Goal: Task Accomplishment & Management: Use online tool/utility

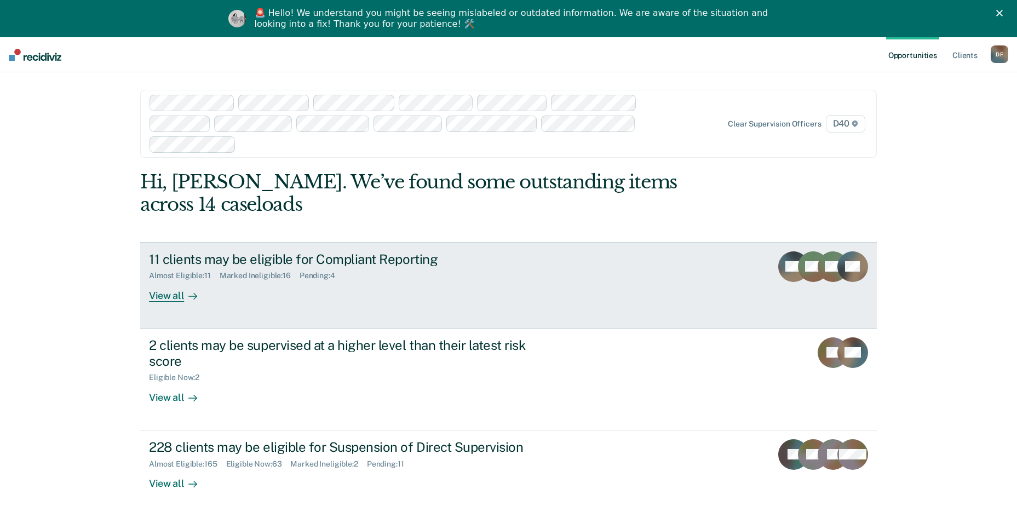
click at [160, 280] on div "View all" at bounding box center [179, 290] width 61 height 21
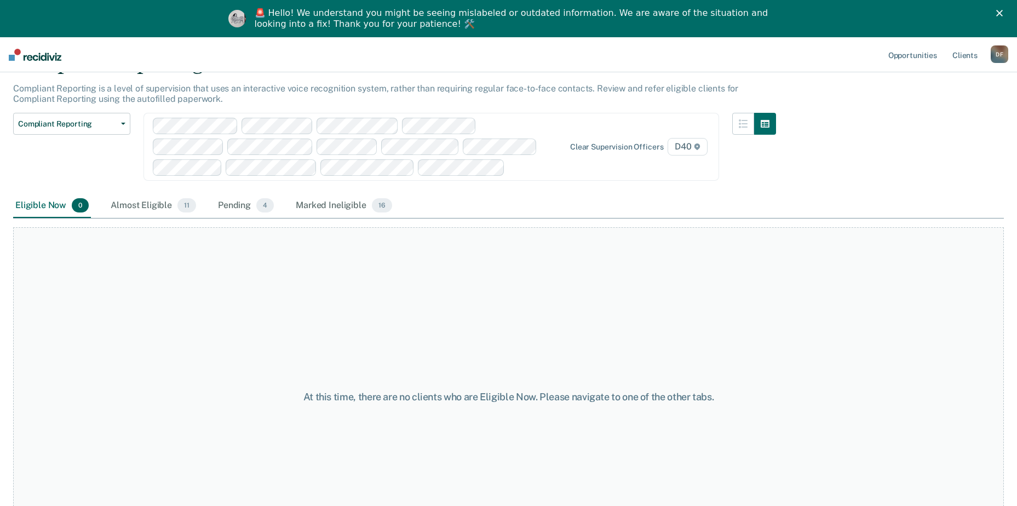
scroll to position [70, 0]
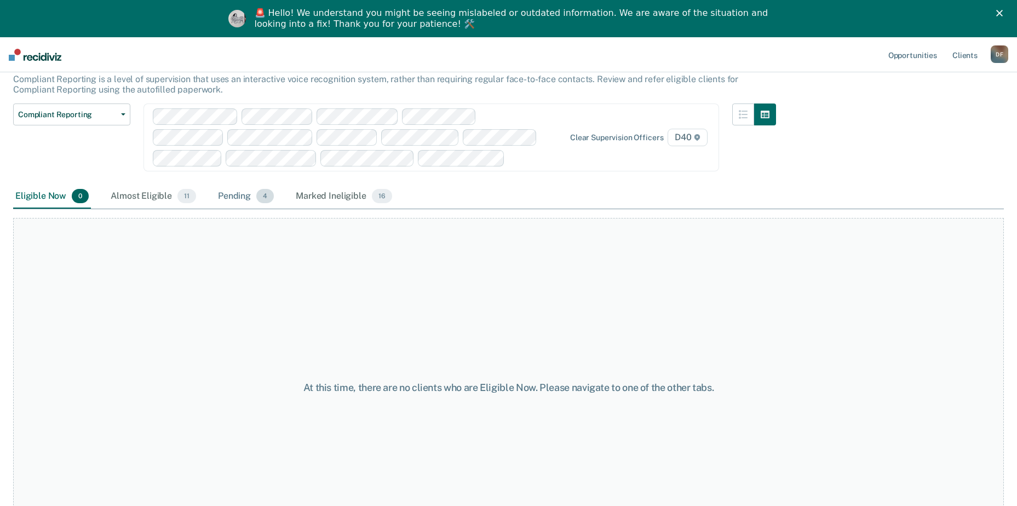
click at [238, 197] on div "Pending 4" at bounding box center [246, 197] width 60 height 24
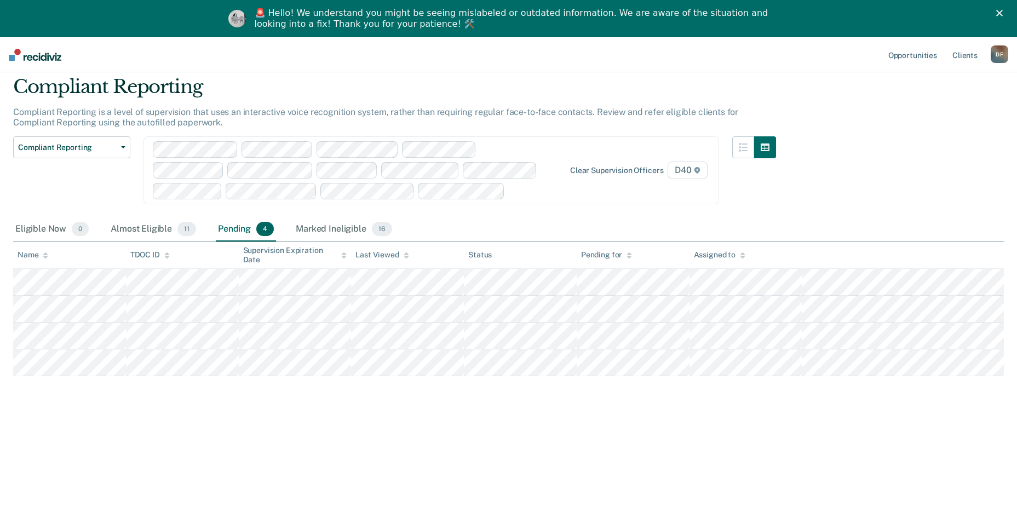
scroll to position [37, 0]
click at [329, 227] on div "Marked Ineligible 16" at bounding box center [344, 229] width 100 height 24
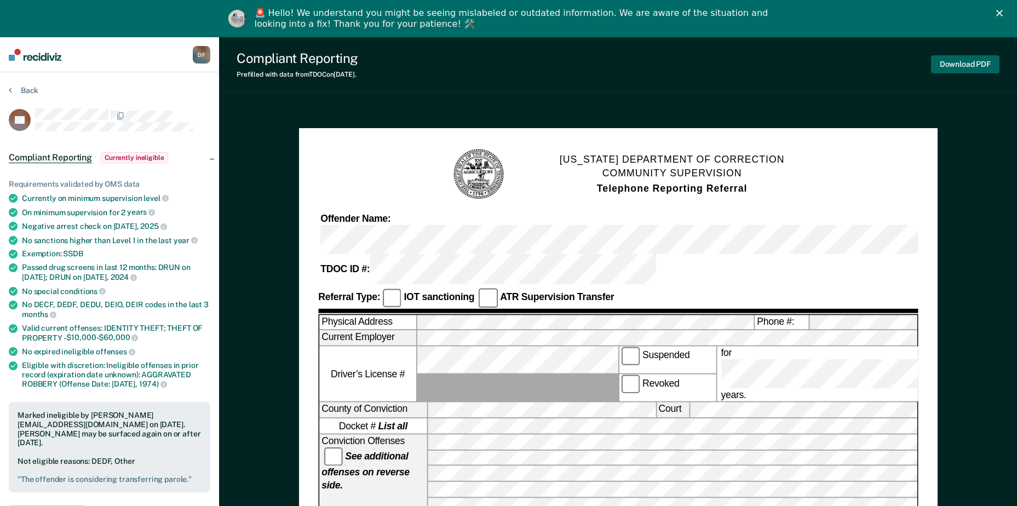
click at [958, 65] on button "Download PDF" at bounding box center [965, 64] width 68 height 18
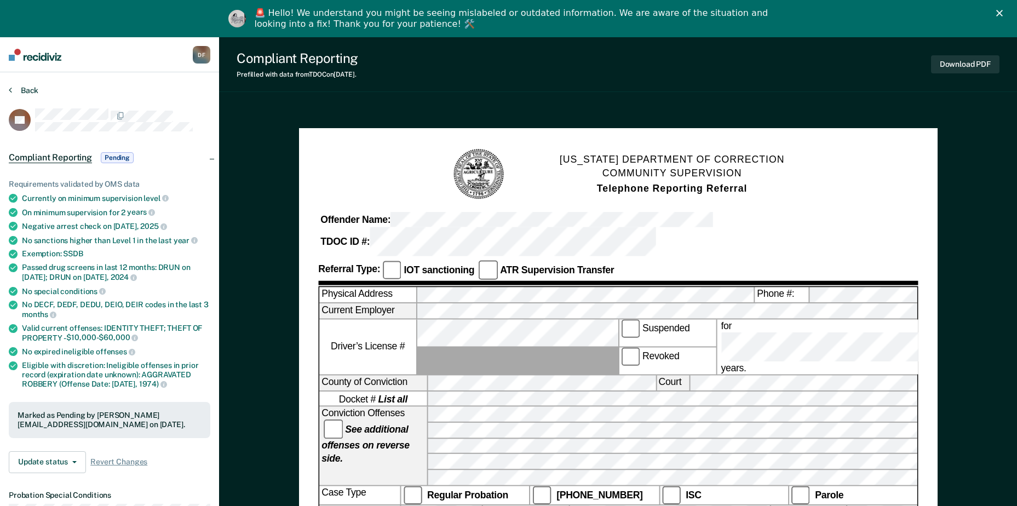
click at [12, 90] on icon at bounding box center [10, 89] width 3 height 9
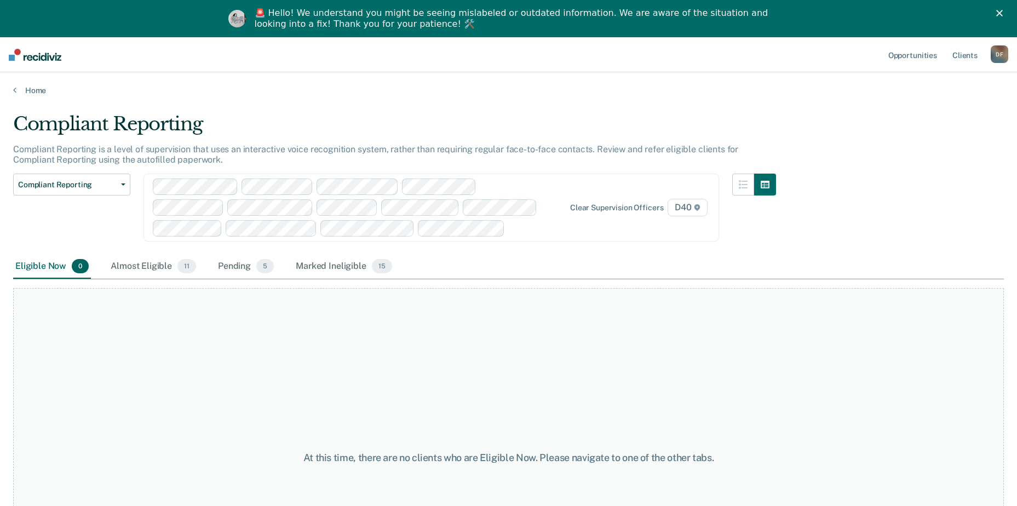
scroll to position [37, 0]
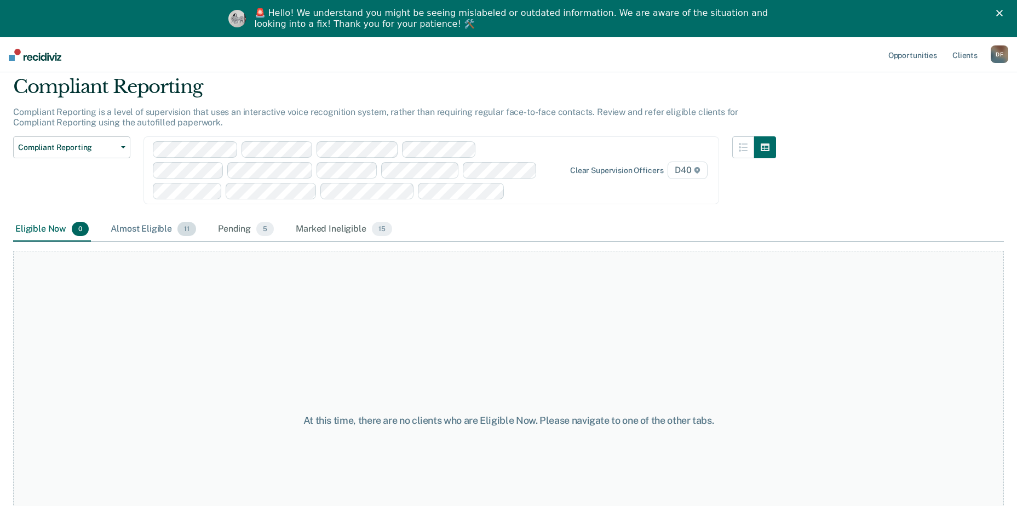
click at [153, 227] on div "Almost Eligible 11" at bounding box center [153, 229] width 90 height 24
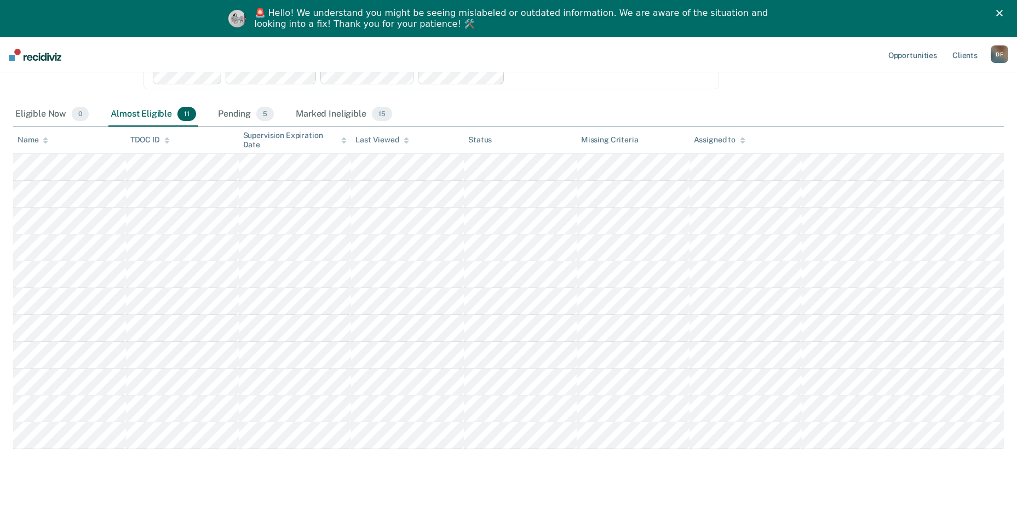
scroll to position [156, 0]
